Goal: Information Seeking & Learning: Learn about a topic

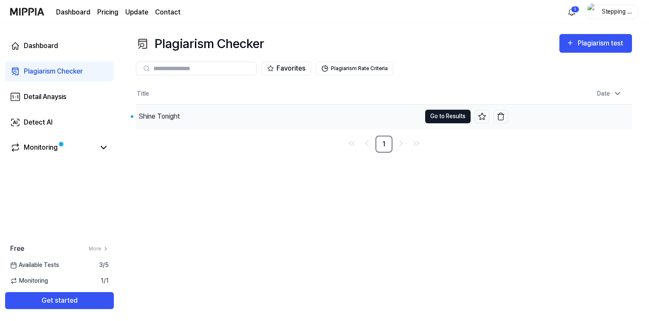
click at [432, 114] on button "Go to Results" at bounding box center [447, 117] width 45 height 14
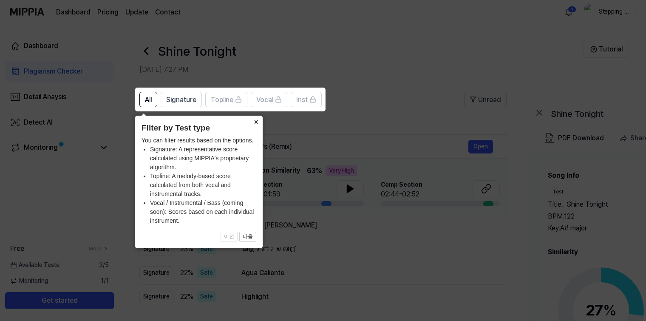
click at [254, 122] on button "×" at bounding box center [256, 122] width 14 height 12
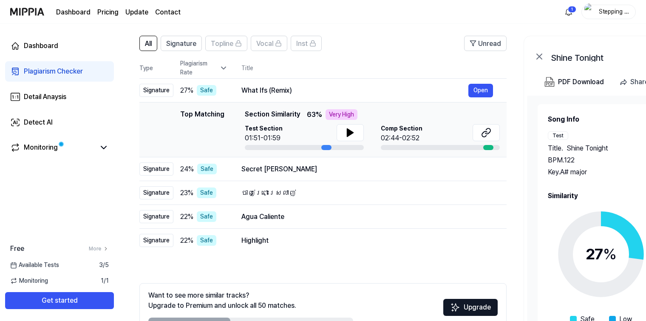
scroll to position [42, 0]
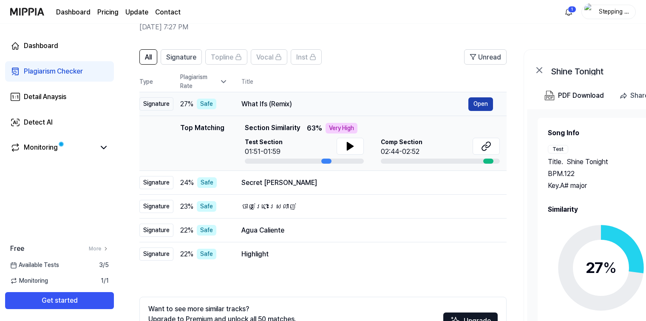
click at [481, 105] on button "Open" at bounding box center [480, 104] width 25 height 14
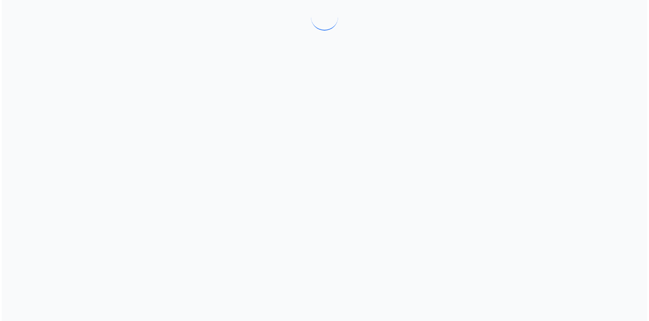
scroll to position [0, 0]
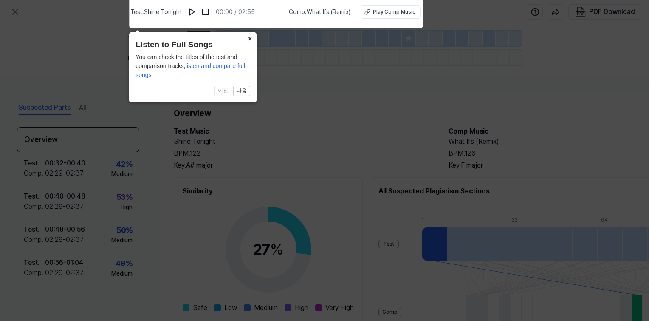
click at [250, 39] on button "×" at bounding box center [250, 38] width 14 height 12
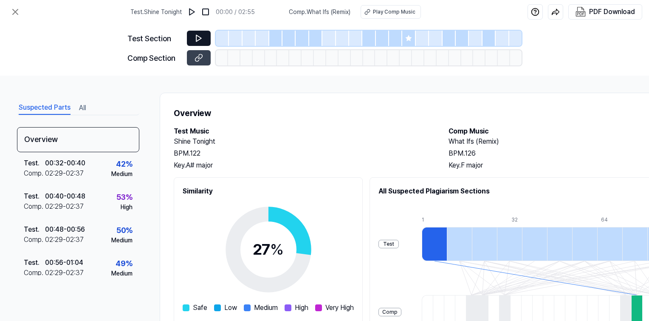
click at [197, 40] on icon at bounding box center [198, 38] width 5 height 6
click at [199, 37] on icon at bounding box center [199, 38] width 8 height 8
click at [195, 14] on img at bounding box center [192, 12] width 8 height 8
click at [195, 14] on img at bounding box center [193, 12] width 8 height 8
click at [409, 14] on div "Play Comp Music" at bounding box center [393, 12] width 42 height 8
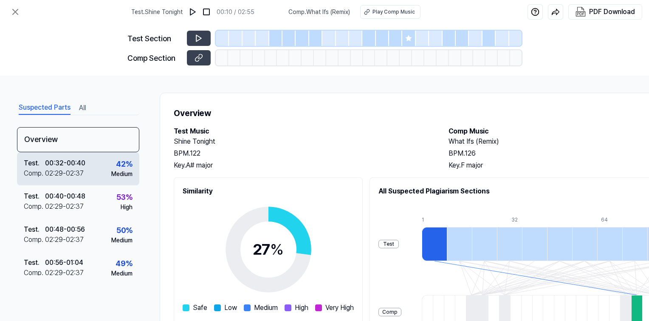
click at [68, 166] on div "00:32 - 00:40" at bounding box center [65, 163] width 40 height 10
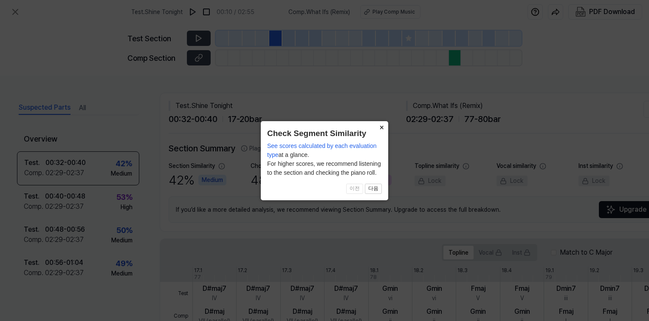
click at [383, 128] on button "×" at bounding box center [382, 127] width 14 height 12
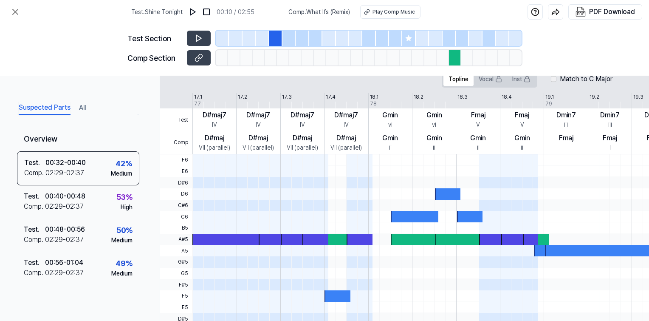
scroll to position [127, 0]
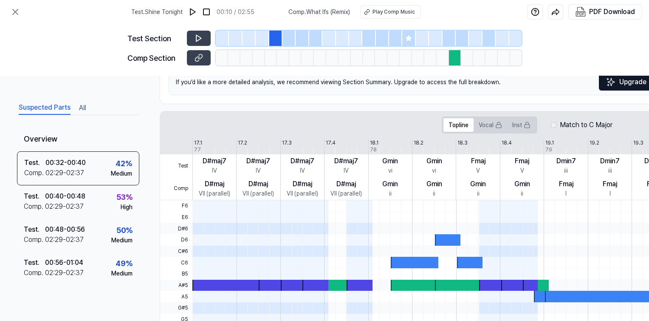
click at [223, 42] on div at bounding box center [222, 38] width 13 height 15
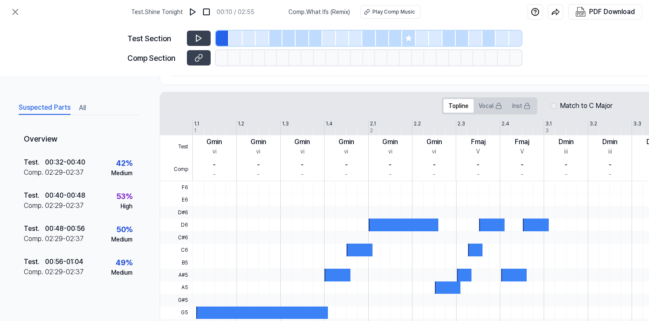
scroll to position [108, 0]
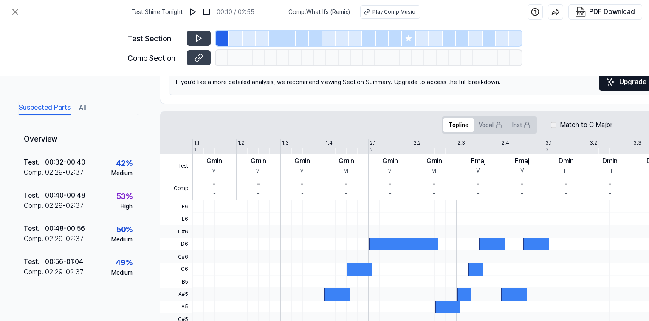
click at [290, 42] on div at bounding box center [288, 38] width 13 height 15
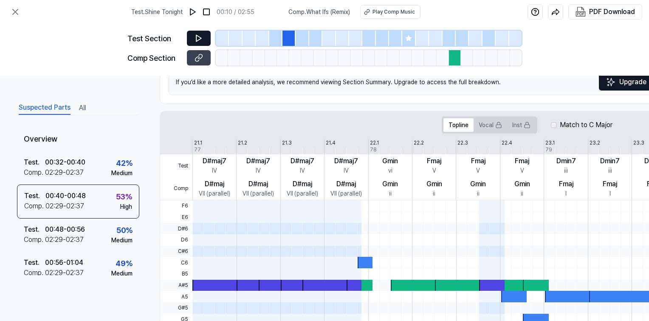
click at [197, 42] on icon at bounding box center [199, 38] width 8 height 8
click at [200, 41] on icon at bounding box center [199, 38] width 8 height 8
click at [454, 61] on div at bounding box center [455, 57] width 12 height 15
click at [457, 60] on div at bounding box center [455, 57] width 12 height 15
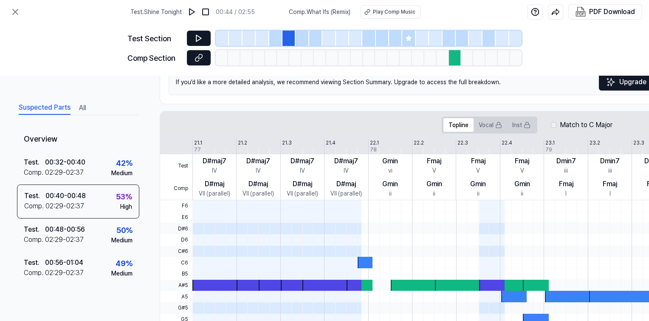
click at [202, 60] on icon at bounding box center [199, 58] width 8 height 8
click at [201, 42] on icon at bounding box center [199, 38] width 8 height 8
click at [455, 61] on div at bounding box center [455, 57] width 12 height 15
click at [195, 40] on icon at bounding box center [199, 38] width 8 height 8
click at [409, 39] on icon at bounding box center [409, 38] width 6 height 6
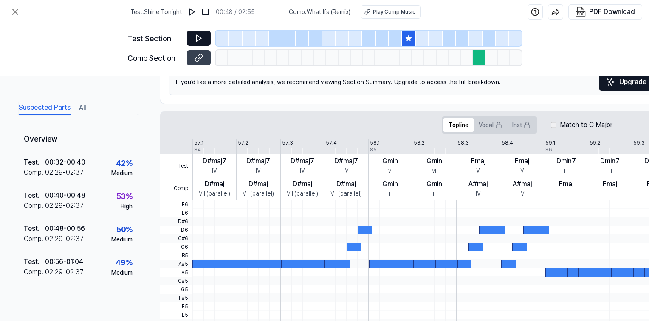
click at [198, 40] on icon at bounding box center [198, 38] width 5 height 6
click at [198, 40] on icon at bounding box center [199, 38] width 8 height 8
click at [476, 60] on div at bounding box center [479, 57] width 12 height 15
click at [204, 58] on button at bounding box center [199, 57] width 24 height 15
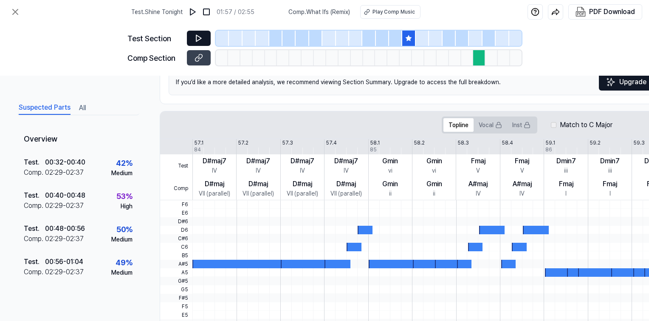
click at [204, 40] on button at bounding box center [199, 38] width 24 height 15
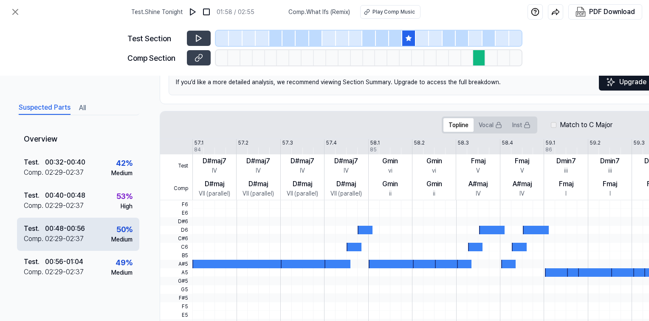
click at [119, 232] on div "50 %" at bounding box center [124, 228] width 16 height 11
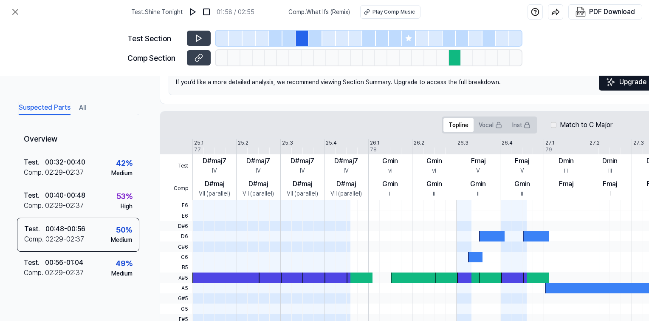
click at [303, 40] on div at bounding box center [302, 38] width 13 height 15
click at [199, 39] on icon at bounding box center [198, 38] width 5 height 6
click at [454, 59] on div at bounding box center [455, 57] width 12 height 15
click at [202, 54] on icon at bounding box center [199, 58] width 8 height 8
click at [192, 34] on button at bounding box center [199, 38] width 24 height 15
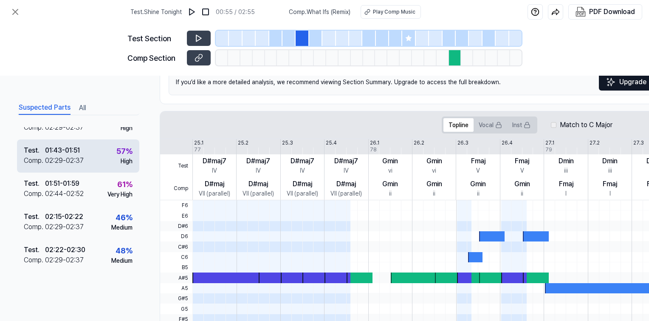
scroll to position [212, 0]
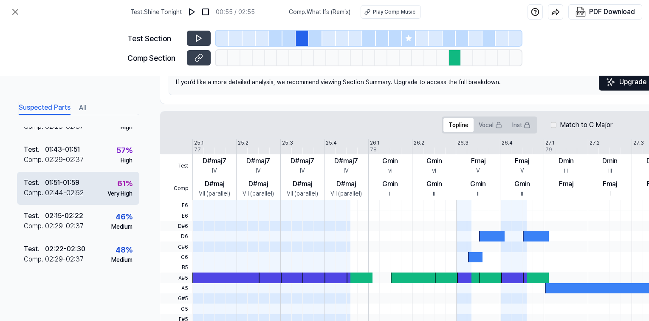
click at [60, 193] on div "02:44 - 02:52" at bounding box center [64, 193] width 39 height 10
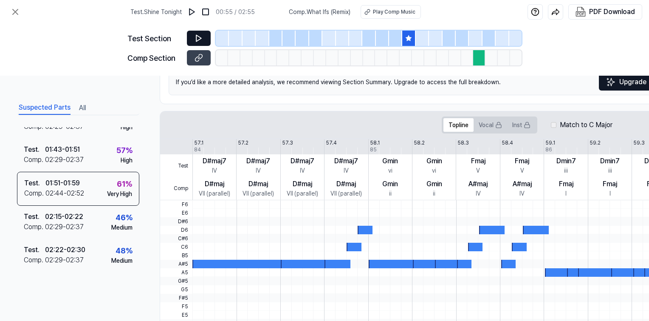
click at [203, 37] on button at bounding box center [199, 38] width 24 height 15
click at [199, 58] on icon at bounding box center [200, 56] width 4 height 5
click at [408, 42] on div at bounding box center [408, 38] width 13 height 15
click at [200, 41] on icon at bounding box center [199, 38] width 8 height 8
click at [200, 40] on icon at bounding box center [199, 38] width 8 height 8
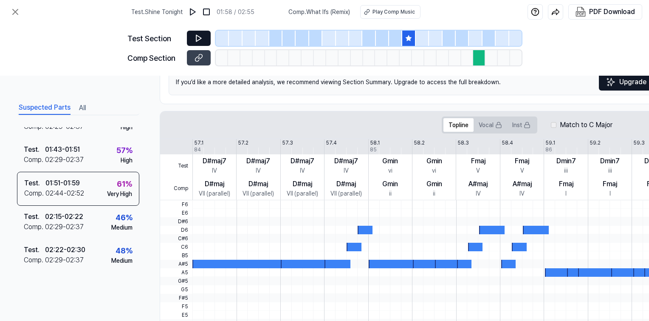
click at [200, 40] on icon at bounding box center [199, 38] width 8 height 8
click at [194, 12] on img at bounding box center [193, 12] width 8 height 8
click at [203, 35] on icon at bounding box center [199, 38] width 8 height 8
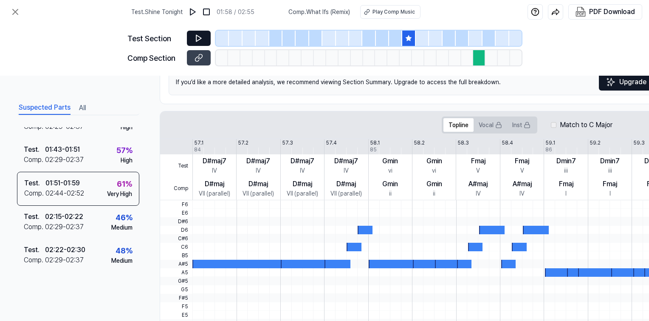
click at [479, 61] on div at bounding box center [479, 57] width 12 height 15
click at [195, 56] on icon at bounding box center [199, 58] width 8 height 8
click at [84, 109] on button "All" at bounding box center [82, 108] width 7 height 14
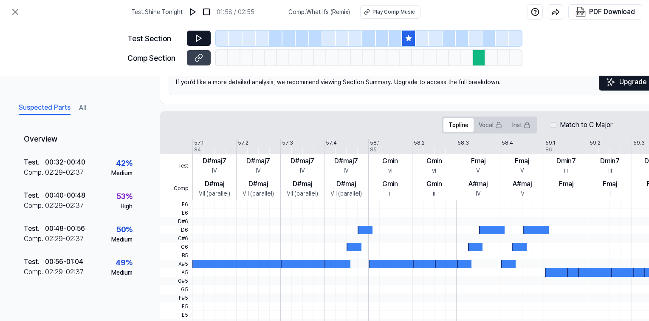
click at [48, 108] on button "Suspected Parts" at bounding box center [45, 108] width 52 height 14
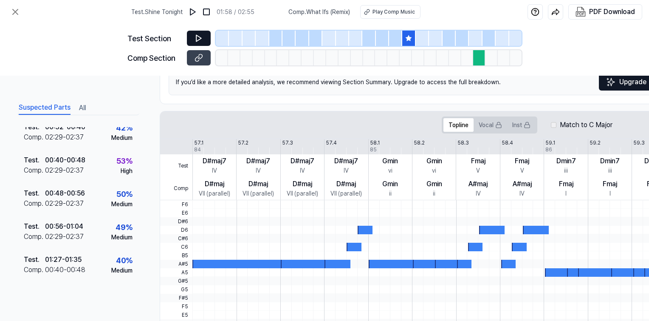
scroll to position [0, 0]
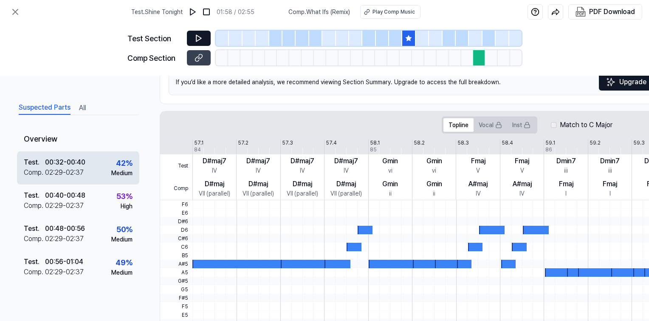
click at [93, 167] on div "Test . 00:32 - 00:40 Comp . 02:29 - 02:37 42 % Medium" at bounding box center [78, 167] width 122 height 33
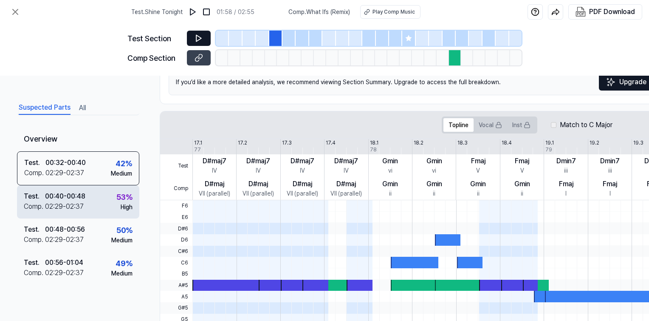
click at [93, 195] on div "Test . 00:40 - 00:48 Comp . 02:29 - 02:37 53 % High" at bounding box center [78, 201] width 122 height 33
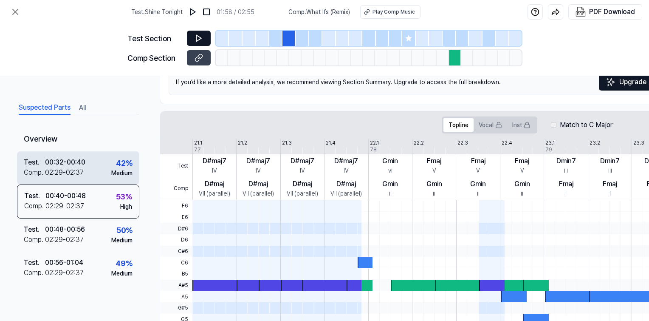
click at [93, 171] on div "Test . 00:32 - 00:40 Comp . 02:29 - 02:37 42 % Medium" at bounding box center [78, 167] width 122 height 33
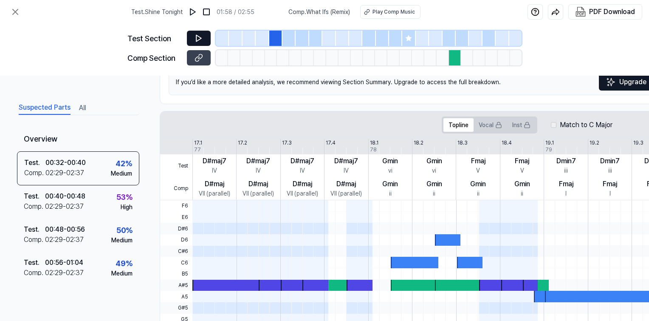
click at [205, 39] on button at bounding box center [199, 38] width 24 height 15
click at [410, 39] on icon at bounding box center [409, 38] width 6 height 6
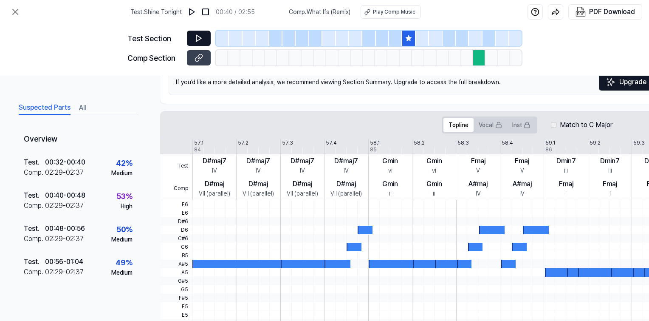
click at [206, 42] on button at bounding box center [199, 38] width 24 height 15
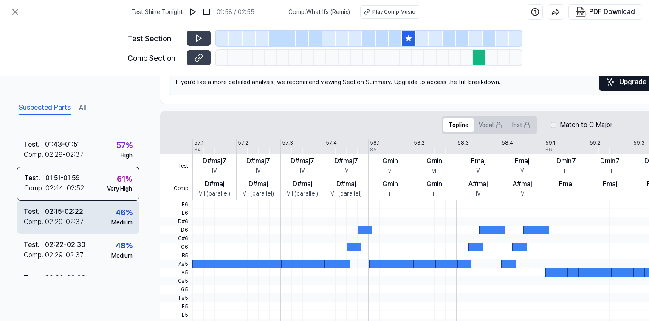
scroll to position [202, 0]
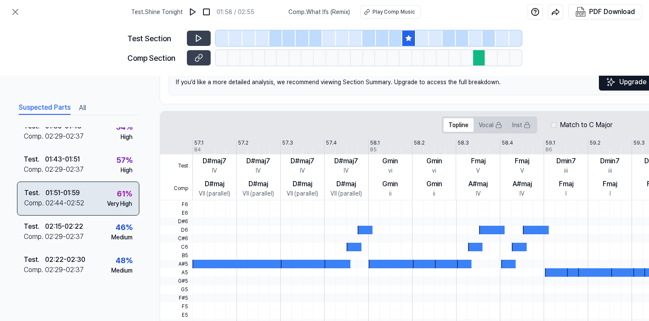
click at [94, 207] on div "Test . 01:51 - 01:59 Comp . 02:44 - 02:52 61 % Very High" at bounding box center [78, 198] width 122 height 34
click at [102, 207] on div "Test . 01:51 - 01:59 Comp . 02:44 - 02:52 61 % Very High" at bounding box center [78, 198] width 122 height 34
drag, startPoint x: 102, startPoint y: 207, endPoint x: 56, endPoint y: 209, distance: 45.9
click at [56, 209] on div "Test . 01:51 - 01:59 Comp . 02:44 - 02:52 61 % Very High" at bounding box center [78, 198] width 122 height 34
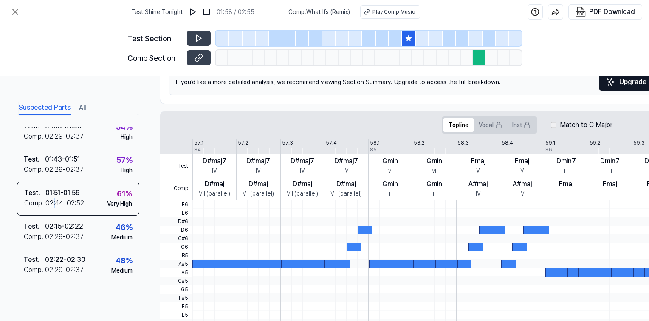
click at [388, 262] on div at bounding box center [393, 263] width 48 height 8
click at [487, 120] on button "Vocal" at bounding box center [491, 125] width 34 height 14
click at [487, 126] on button "Vocal" at bounding box center [491, 125] width 34 height 14
click at [521, 124] on button "Inst" at bounding box center [521, 125] width 28 height 14
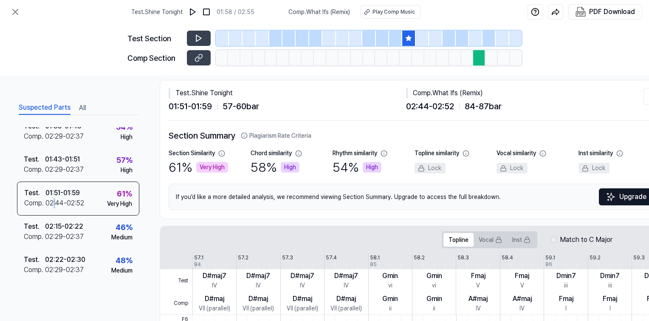
scroll to position [0, 0]
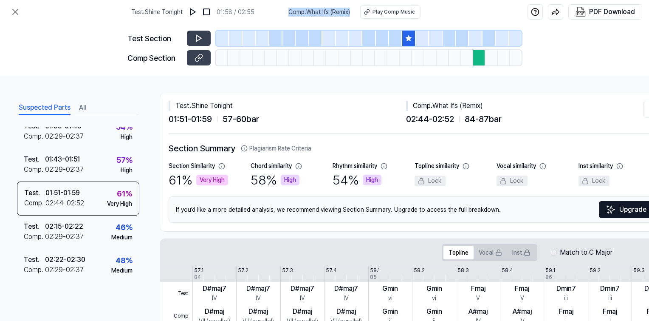
drag, startPoint x: 352, startPoint y: 11, endPoint x: 287, endPoint y: 11, distance: 64.6
click at [287, 11] on div "Test . Shine Tonight 01:58 / 02:55 Comp . What Ifs (Remix) Play Comp Music" at bounding box center [275, 12] width 289 height 24
click at [61, 20] on div "Test . Shine Tonight 01:58 / 02:55 Comp . What Ifs (Remix) Play Comp Music PDF …" at bounding box center [324, 12] width 649 height 24
click at [194, 12] on img at bounding box center [193, 12] width 8 height 8
click at [196, 13] on img at bounding box center [193, 12] width 8 height 8
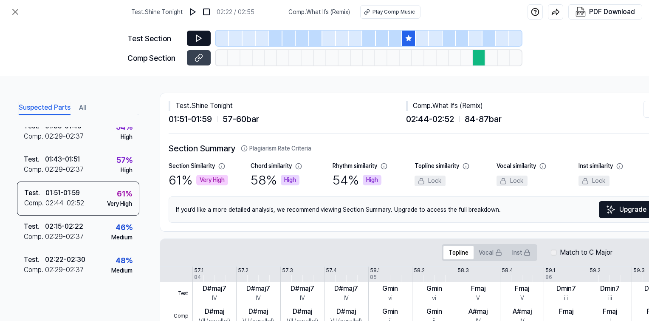
click at [196, 39] on icon at bounding box center [198, 38] width 5 height 6
click at [192, 12] on img at bounding box center [193, 12] width 8 height 8
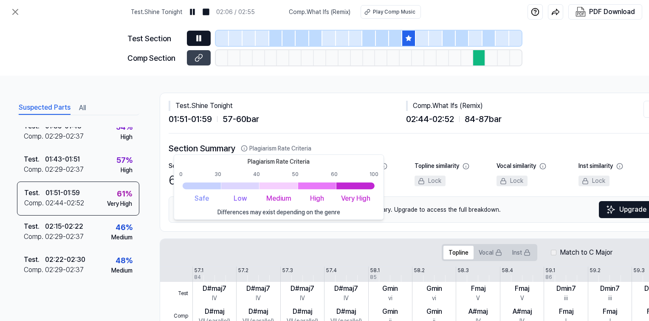
click at [245, 149] on icon at bounding box center [244, 148] width 6 height 6
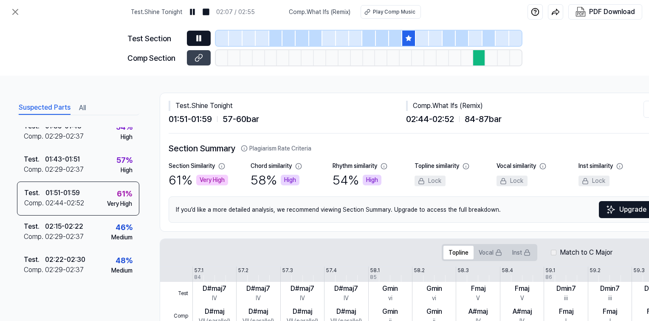
click at [245, 149] on icon at bounding box center [244, 148] width 6 height 6
click at [245, 149] on icon at bounding box center [244, 148] width 7 height 7
click at [245, 148] on icon at bounding box center [244, 148] width 7 height 7
click at [83, 108] on button "All" at bounding box center [82, 108] width 7 height 14
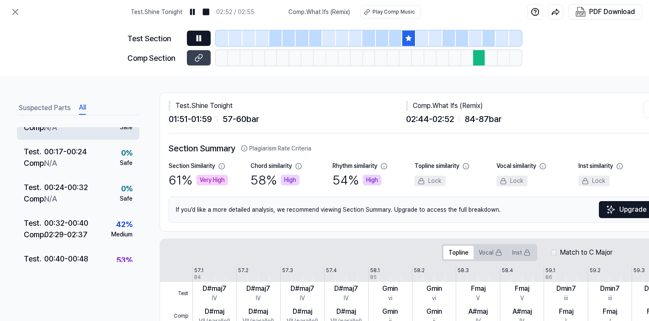
scroll to position [127, 0]
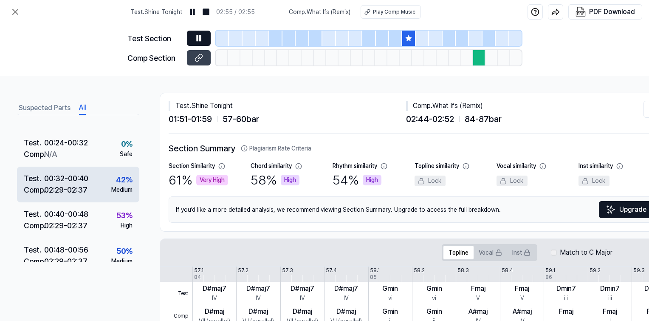
click at [70, 182] on div "00:32 - 00:40" at bounding box center [66, 177] width 44 height 11
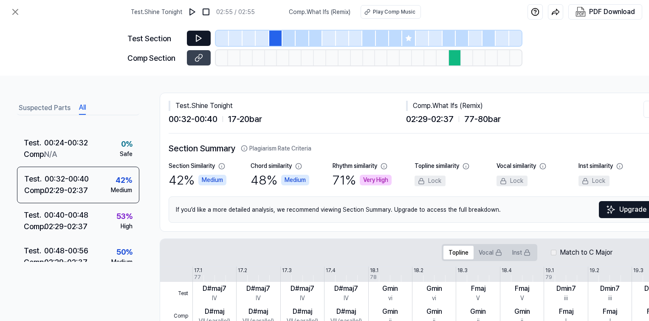
click at [203, 39] on button at bounding box center [199, 38] width 24 height 15
click at [409, 38] on icon at bounding box center [409, 38] width 6 height 6
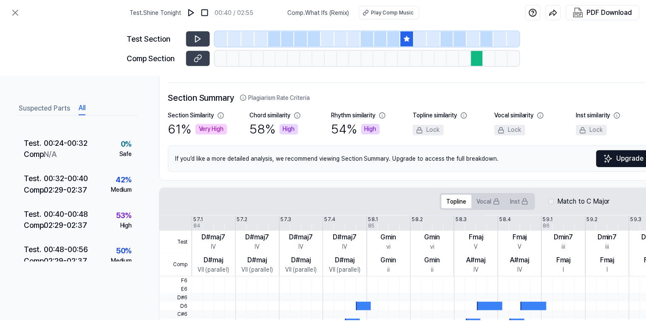
scroll to position [0, 0]
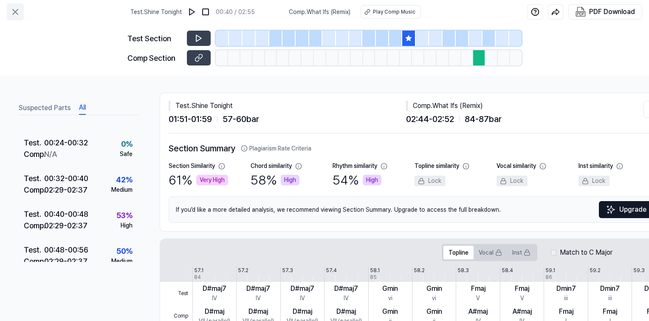
click at [16, 15] on icon at bounding box center [15, 12] width 10 height 10
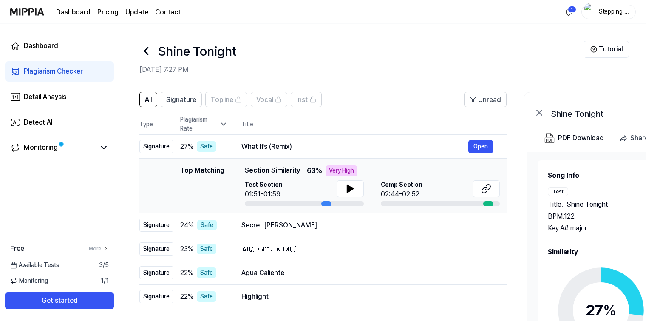
click at [408, 113] on header "All Signature Topline Vocal Inst Unread" at bounding box center [322, 103] width 367 height 22
click at [353, 191] on icon at bounding box center [350, 188] width 10 height 10
click at [351, 190] on icon at bounding box center [352, 188] width 2 height 7
click at [485, 190] on icon at bounding box center [486, 188] width 10 height 10
click at [609, 50] on button "Tutorial" at bounding box center [605, 49] width 45 height 17
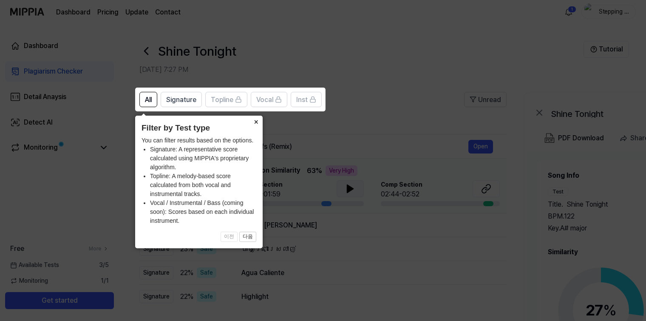
click at [257, 123] on button "×" at bounding box center [256, 122] width 14 height 12
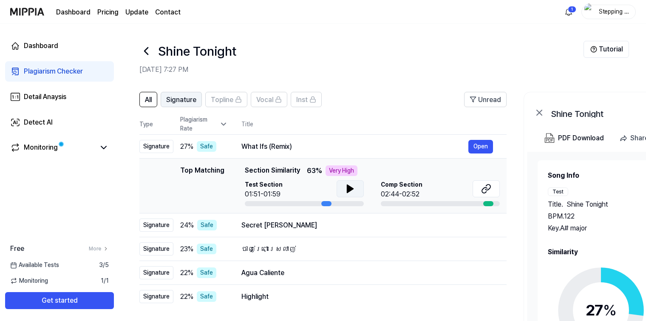
click at [190, 101] on span "Signature" at bounding box center [181, 100] width 30 height 10
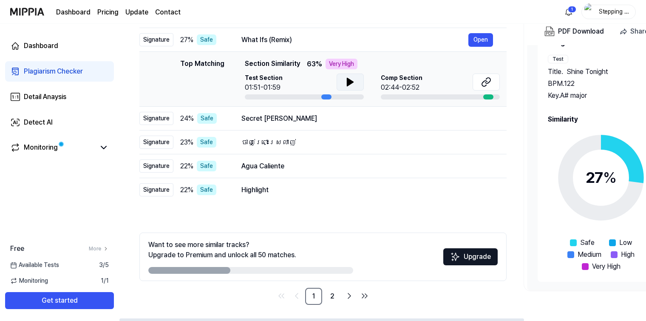
scroll to position [107, 0]
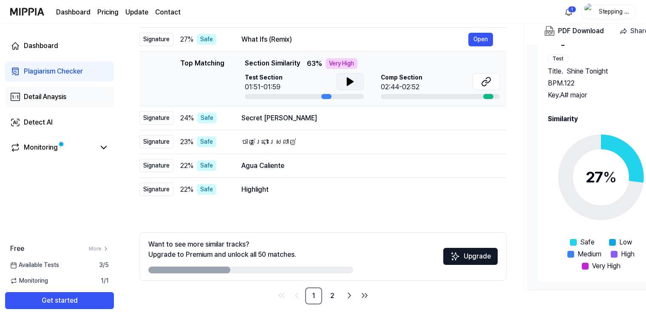
click at [52, 98] on div "Detail Anaysis" at bounding box center [45, 97] width 42 height 10
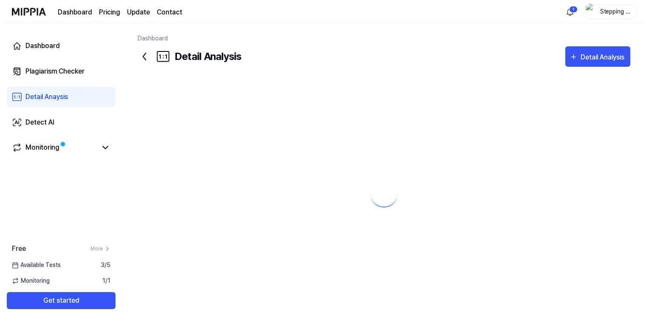
scroll to position [0, 0]
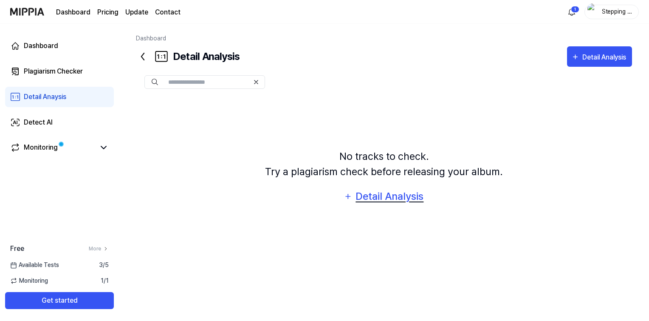
click at [398, 198] on div "Detail Analysis" at bounding box center [389, 196] width 69 height 16
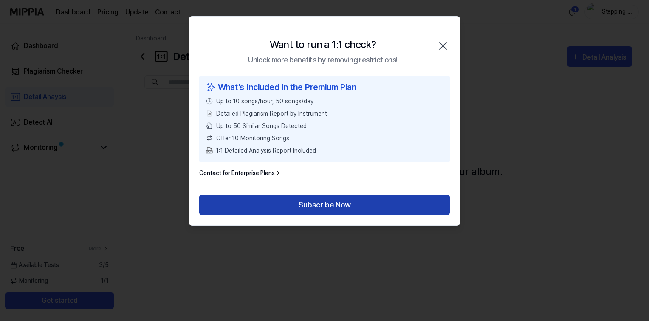
click at [337, 207] on button "Subscribe Now" at bounding box center [324, 205] width 251 height 20
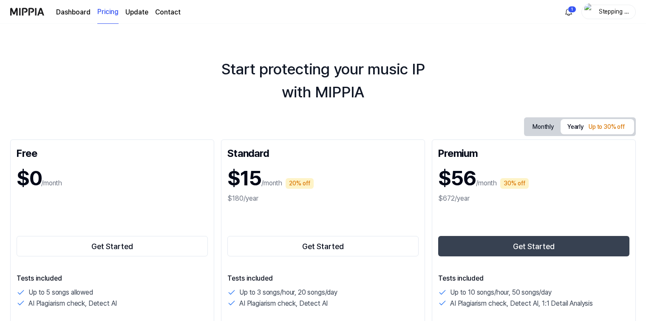
click at [75, 12] on link "Dashboard" at bounding box center [73, 12] width 34 height 10
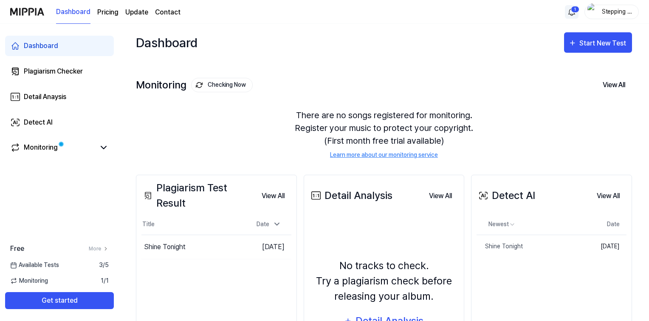
click at [569, 14] on html "Dashboard Pricing Update Contact 1 Stepping Out Dashboard Plagiarism Checker De…" at bounding box center [324, 160] width 649 height 321
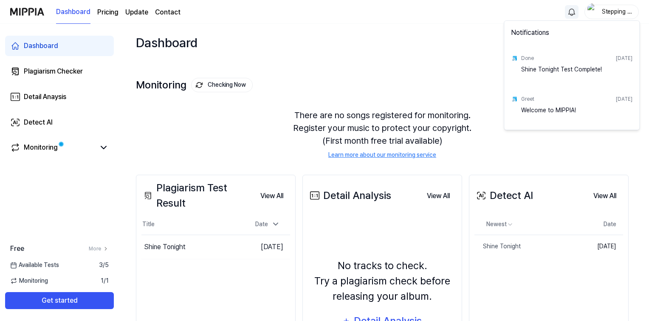
click at [533, 70] on div "Shine Tonight Test Complete!" at bounding box center [576, 73] width 111 height 17
click at [447, 45] on html "Dashboard Pricing Update Contact Stepping Out Dashboard Plagiarism Checker Deta…" at bounding box center [324, 160] width 649 height 321
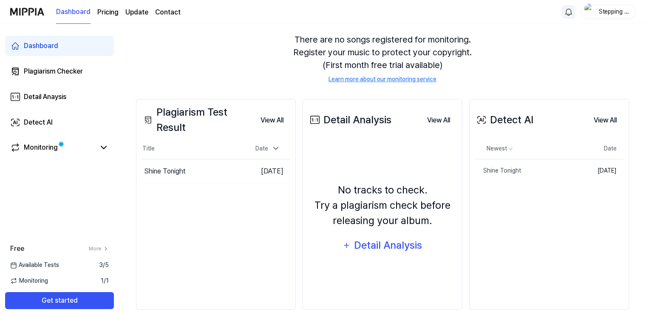
scroll to position [81, 0]
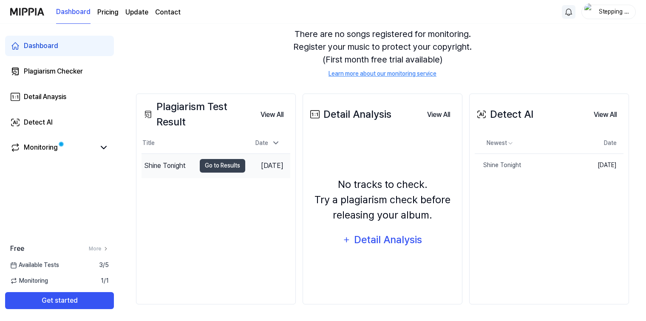
click at [153, 167] on div "Shine Tonight" at bounding box center [165, 166] width 42 height 10
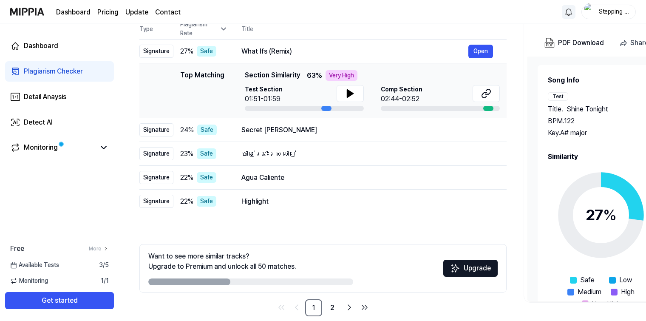
scroll to position [107, 0]
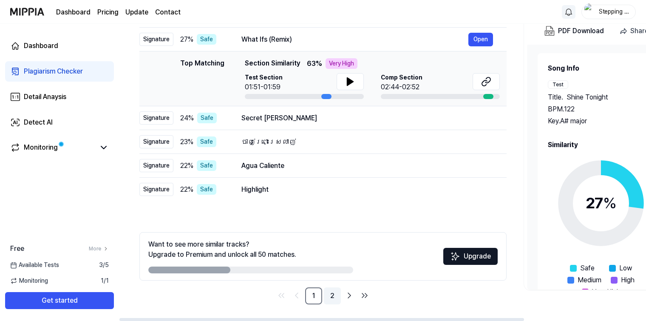
click at [330, 294] on link "2" at bounding box center [332, 295] width 17 height 17
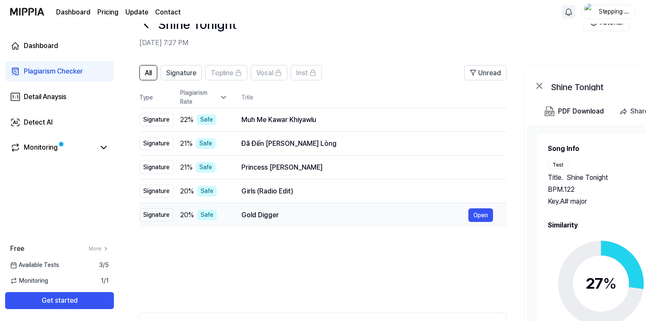
scroll to position [22, 0]
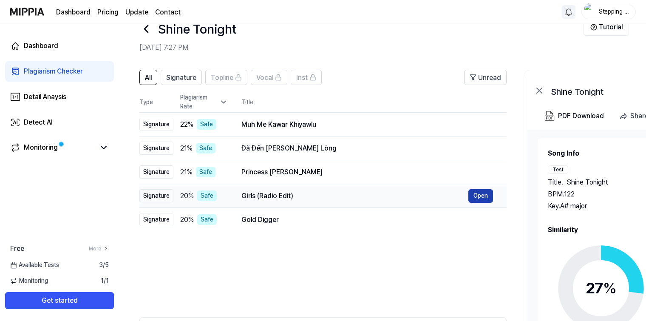
click at [481, 197] on button "Open" at bounding box center [480, 196] width 25 height 14
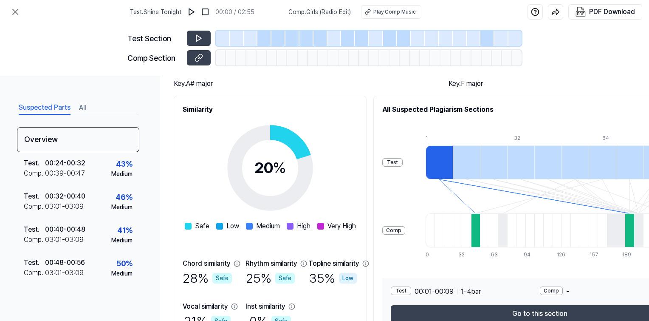
scroll to position [85, 0]
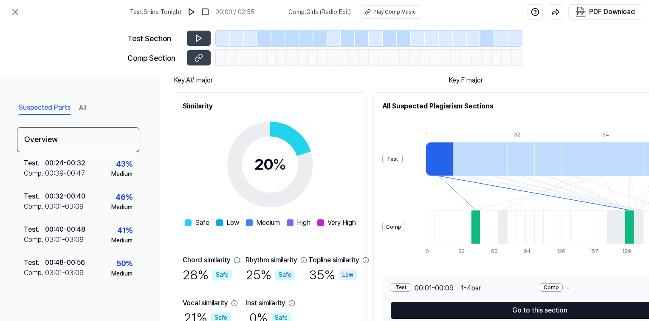
click at [567, 310] on button "Go to this section" at bounding box center [540, 310] width 298 height 17
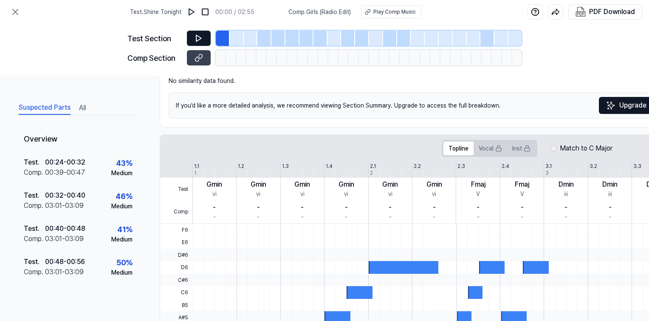
click at [197, 41] on icon at bounding box center [198, 38] width 5 height 6
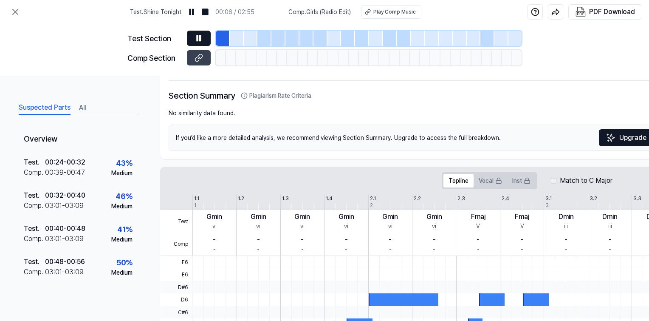
scroll to position [33, 0]
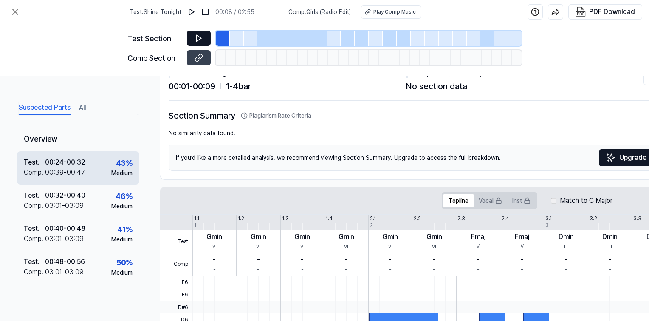
click at [99, 170] on div "Test . 00:24 - 00:32 Comp . 00:39 - 00:47 43 % Medium" at bounding box center [78, 167] width 122 height 33
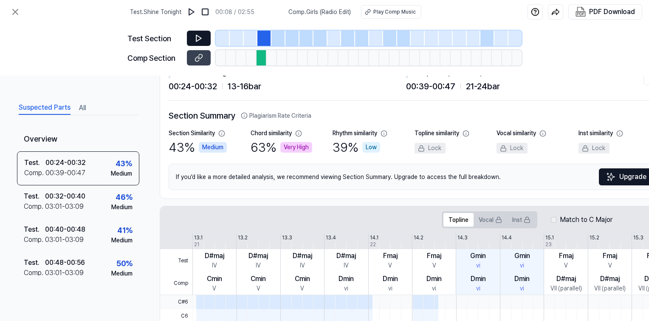
click at [200, 40] on icon at bounding box center [199, 38] width 8 height 8
click at [199, 59] on icon at bounding box center [200, 56] width 4 height 5
click at [199, 39] on icon at bounding box center [199, 38] width 8 height 8
click at [617, 15] on div "PDF Download" at bounding box center [612, 11] width 46 height 11
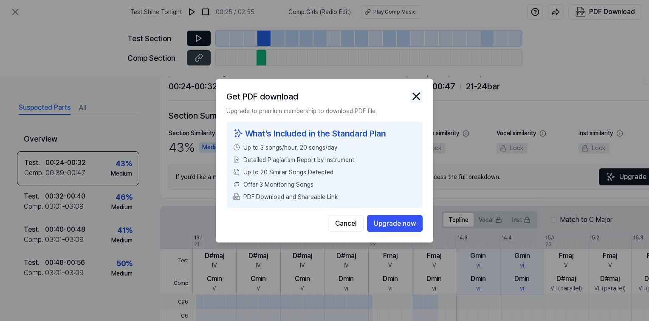
click at [417, 100] on img "button" at bounding box center [416, 96] width 13 height 13
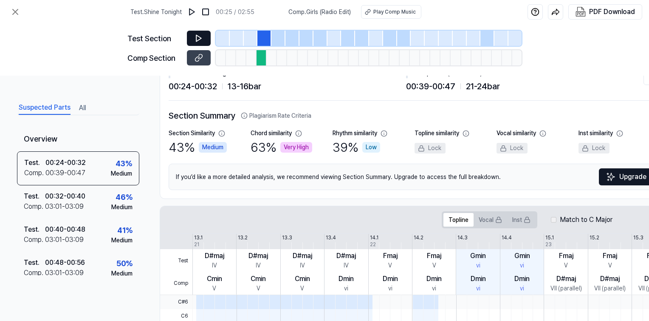
scroll to position [0, 0]
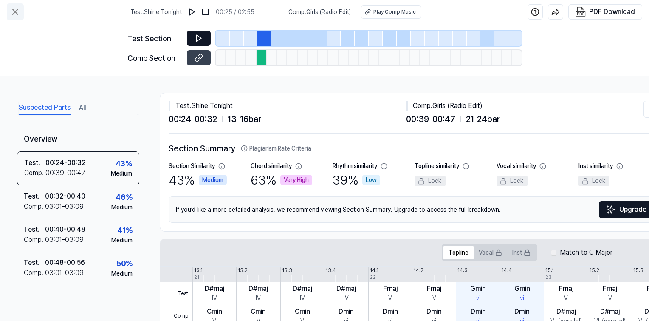
click at [20, 14] on button at bounding box center [15, 11] width 17 height 17
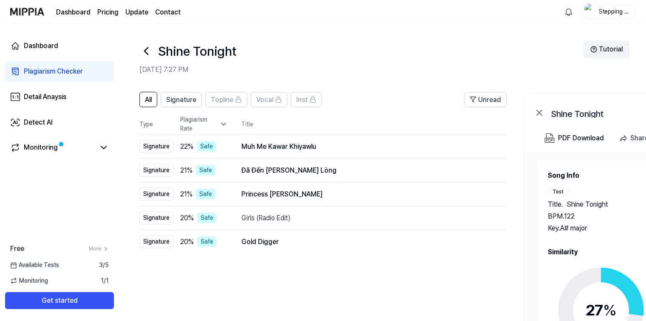
click at [603, 53] on button "Tutorial" at bounding box center [605, 49] width 45 height 17
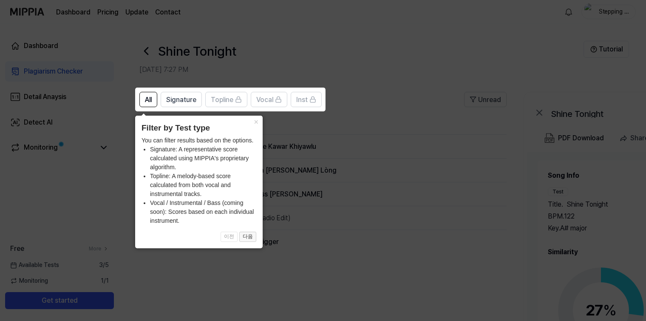
click at [243, 239] on button "다음" at bounding box center [247, 236] width 17 height 10
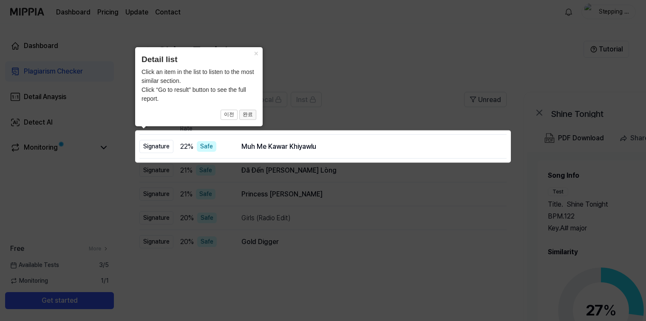
click at [249, 116] on button "완료" at bounding box center [247, 115] width 17 height 10
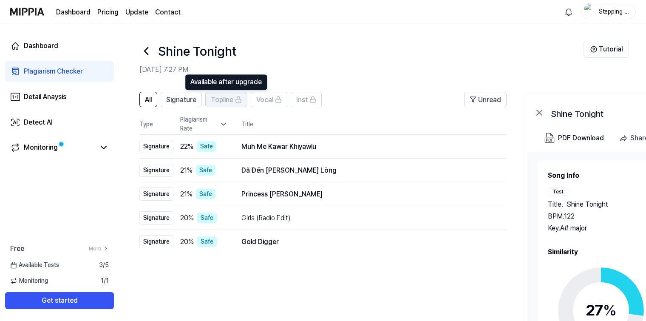
click at [223, 101] on span "Topline" at bounding box center [222, 100] width 23 height 10
click at [62, 97] on div "Detail Anaysis" at bounding box center [45, 97] width 42 height 10
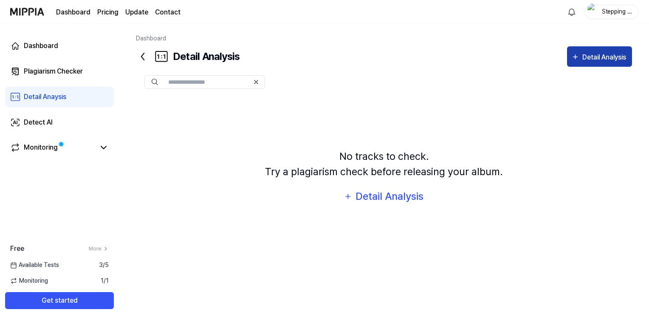
click at [603, 54] on div "Detail Analysis" at bounding box center [605, 57] width 46 height 11
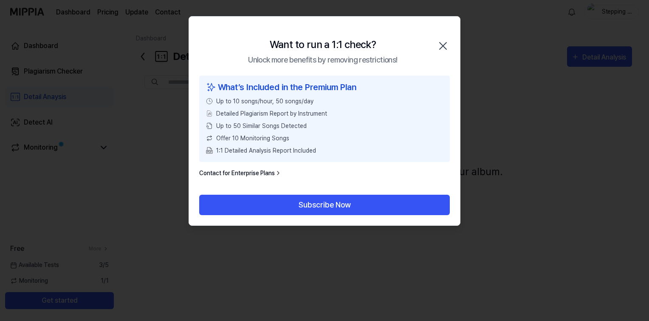
click at [446, 45] on icon "button" at bounding box center [443, 46] width 14 height 14
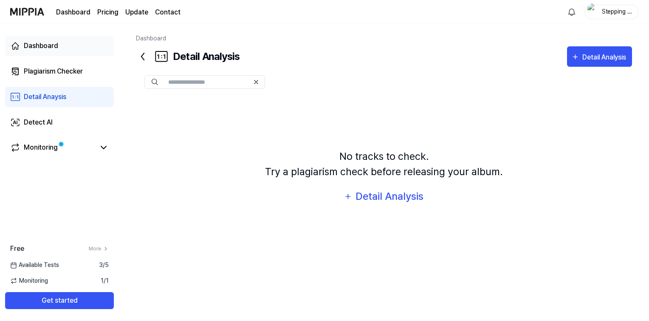
click at [41, 45] on div "Dashboard" at bounding box center [41, 46] width 34 height 10
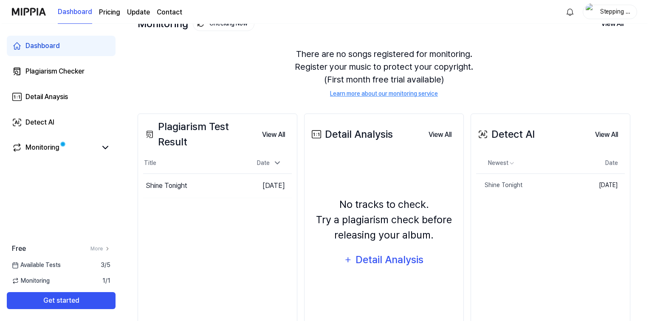
scroll to position [81, 0]
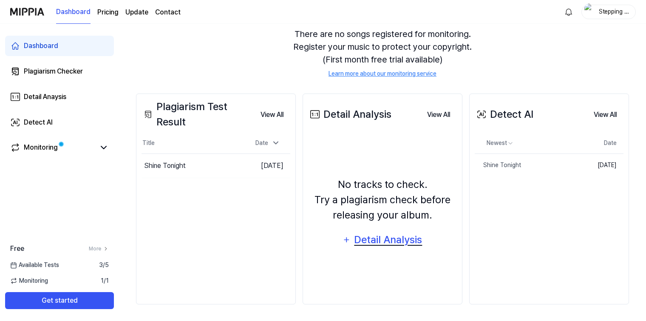
click at [376, 242] on div "Detail Analysis" at bounding box center [387, 239] width 69 height 16
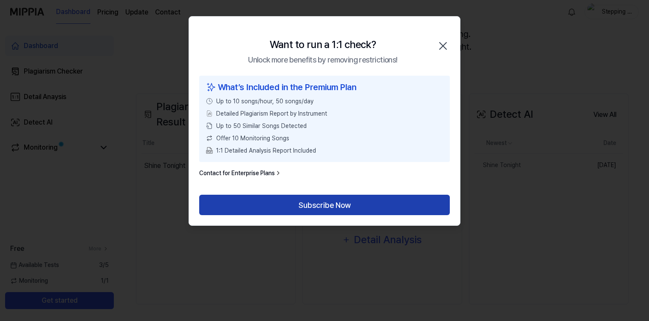
click at [354, 210] on button "Subscribe Now" at bounding box center [324, 205] width 251 height 20
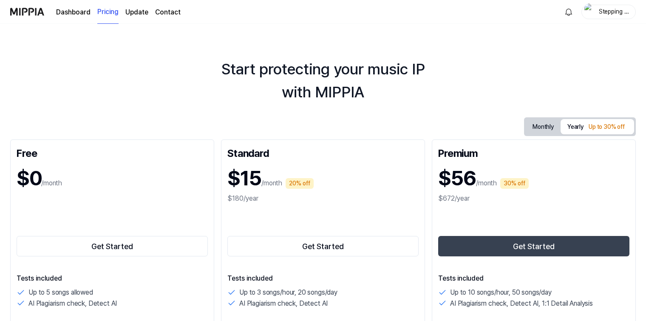
click at [141, 13] on link "Update" at bounding box center [136, 12] width 23 height 10
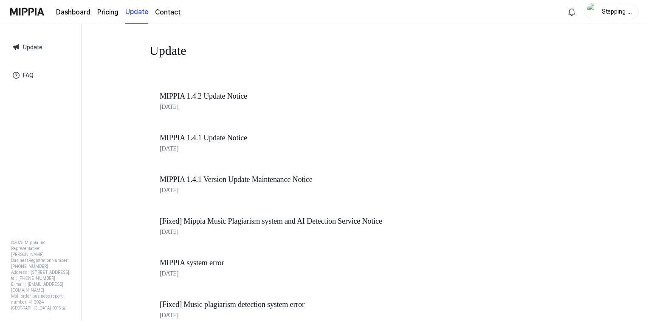
click at [27, 73] on link "FAQ" at bounding box center [40, 75] width 69 height 20
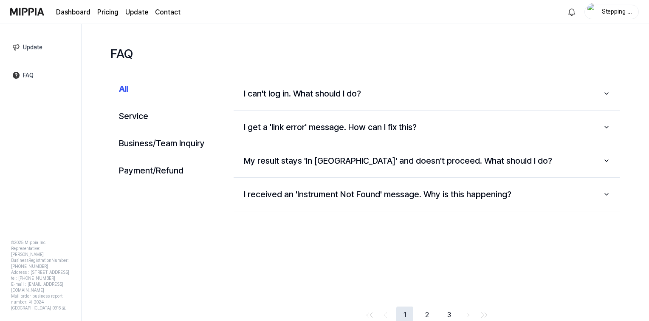
click at [78, 12] on link "Dashboard" at bounding box center [73, 12] width 34 height 10
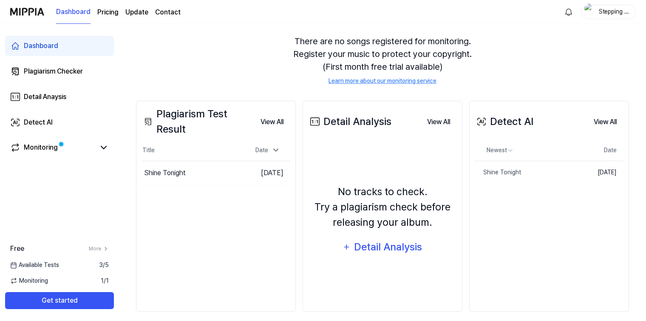
scroll to position [81, 0]
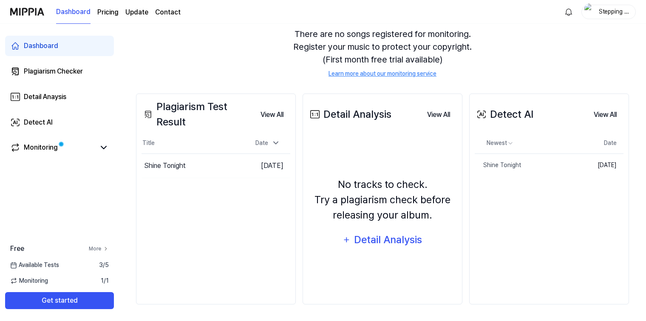
click at [96, 251] on link "More" at bounding box center [99, 249] width 20 height 8
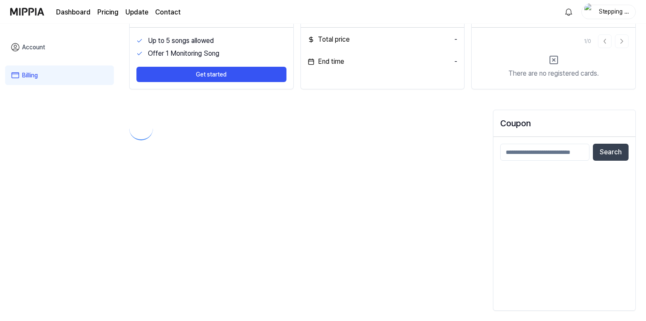
scroll to position [0, 0]
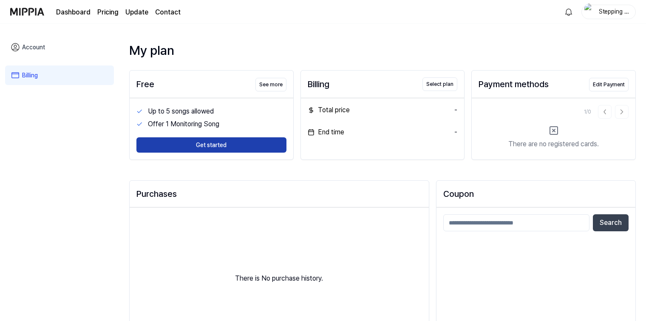
click at [211, 147] on button "Get started" at bounding box center [211, 144] width 150 height 15
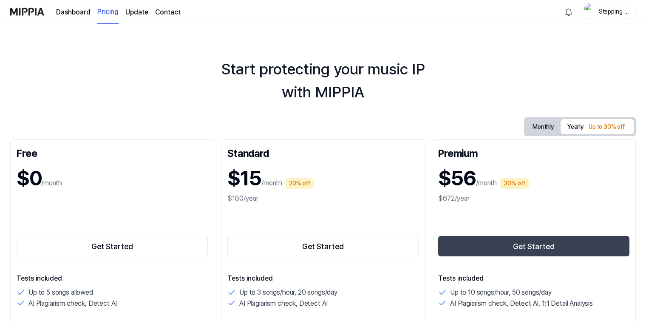
click at [548, 126] on button "Monthly" at bounding box center [542, 127] width 35 height 16
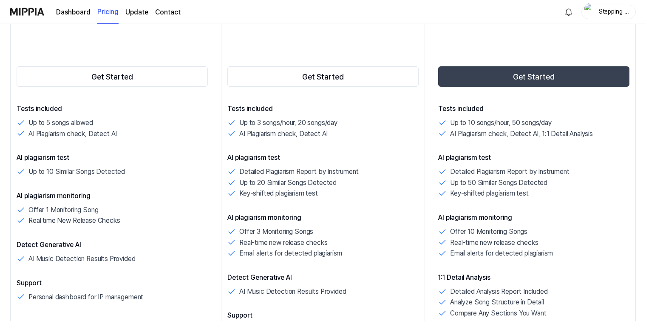
scroll to position [170, 0]
drag, startPoint x: 307, startPoint y: 196, endPoint x: 238, endPoint y: 202, distance: 69.5
click at [238, 202] on div "Tests included Up to 3 songs/hour, 20 songs/day AI Plagiarism check, Detect AI …" at bounding box center [322, 224] width 191 height 242
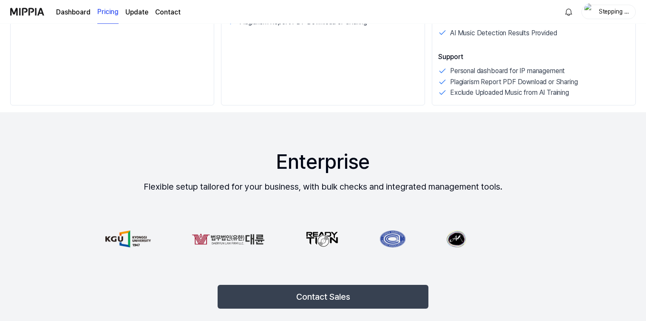
scroll to position [552, 0]
